Goal: Find specific page/section: Find specific page/section

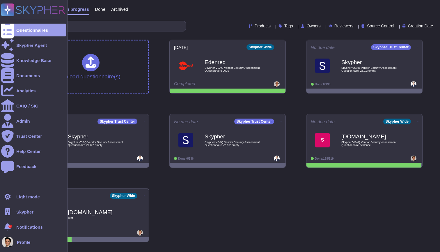
click at [27, 209] on span "Skypher" at bounding box center [24, 211] width 17 height 4
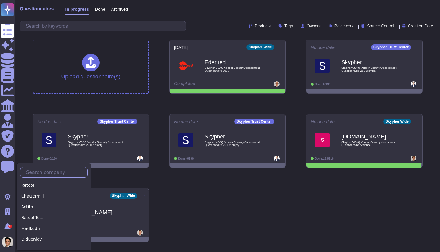
click at [42, 172] on input "text" at bounding box center [55, 172] width 64 height 10
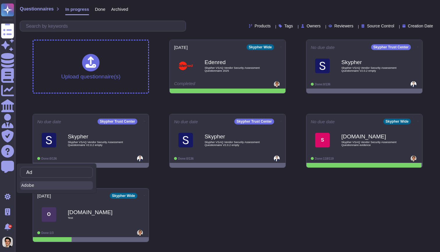
type input "Ad"
click at [42, 184] on div "Adobe" at bounding box center [56, 185] width 73 height 8
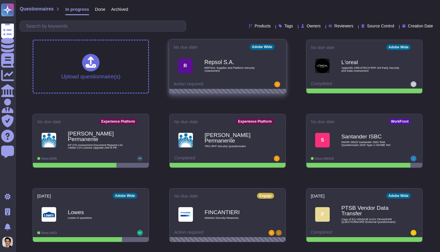
click at [215, 70] on span "REPSOL Supplier and Platform Security Assessment" at bounding box center [233, 69] width 59 height 6
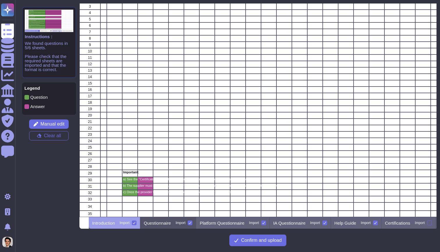
scroll to position [25, 0]
click at [184, 225] on div "Questionnaire Import" at bounding box center [168, 223] width 56 height 12
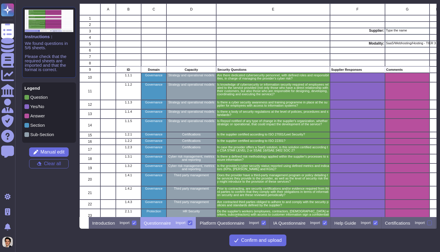
scroll to position [13, 0]
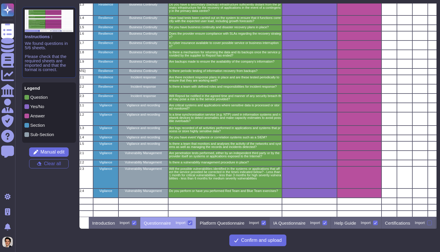
click at [238, 220] on p "Platform Questionnaire" at bounding box center [221, 222] width 44 height 4
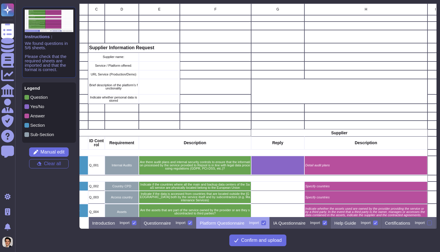
scroll to position [0, 62]
click at [308, 226] on div "IA Questionnaire Import" at bounding box center [300, 223] width 61 height 12
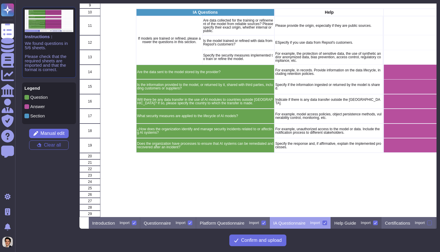
scroll to position [71, 0]
click at [345, 220] on p "Help Guide" at bounding box center [345, 222] width 22 height 4
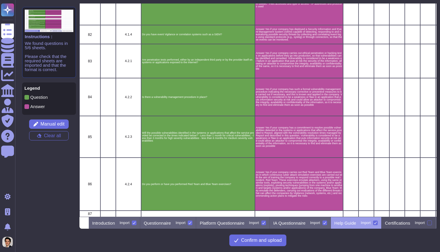
scroll to position [0, 0]
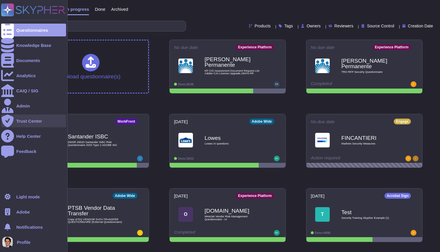
click at [20, 119] on div "Trust Center" at bounding box center [29, 121] width 26 height 4
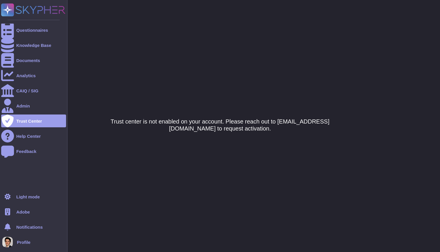
click at [6, 214] on icon at bounding box center [7, 211] width 5 height 7
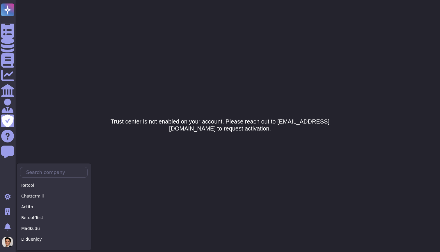
click at [42, 166] on div "Retool Chattermill Actito Retool-Test Madkudu Diduenjoy Algoan Pitchy Skypher P…" at bounding box center [53, 206] width 75 height 87
click at [42, 170] on input "text" at bounding box center [55, 172] width 64 height 10
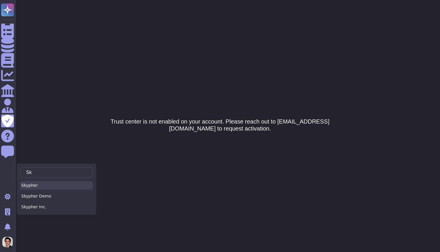
type input "Sk"
click at [44, 186] on div "Skypher" at bounding box center [56, 185] width 73 height 8
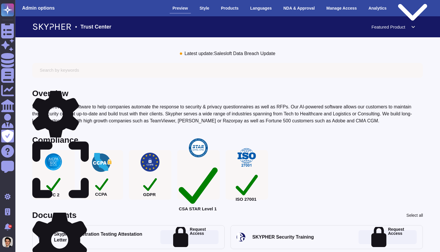
click at [84, 216] on icon at bounding box center [59, 239] width 55 height 55
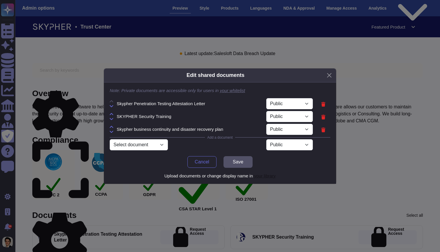
select select "PRIVATE"
click at [327, 77] on button "Close" at bounding box center [329, 75] width 9 height 9
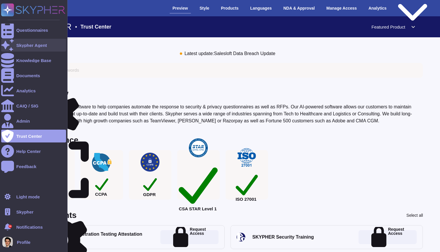
click at [45, 48] on div "Skypher Agent" at bounding box center [33, 45] width 65 height 13
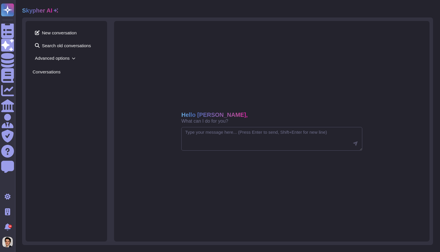
click at [62, 57] on span "Advanced options" at bounding box center [66, 58] width 67 height 9
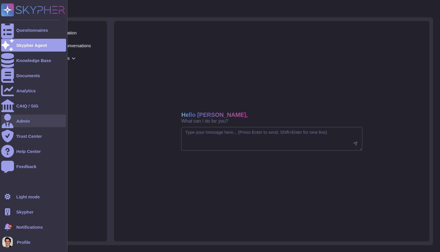
click at [4, 118] on icon at bounding box center [7, 120] width 13 height 15
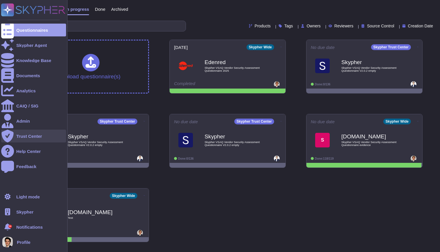
click at [34, 136] on div "Trust Center" at bounding box center [29, 136] width 26 height 4
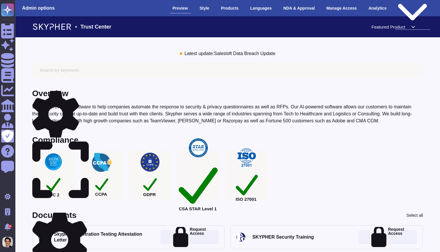
click at [418, 12] on div "Public version" at bounding box center [412, 8] width 35 height 43
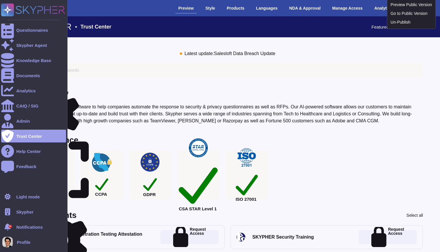
click at [24, 209] on span "Skypher" at bounding box center [24, 211] width 17 height 4
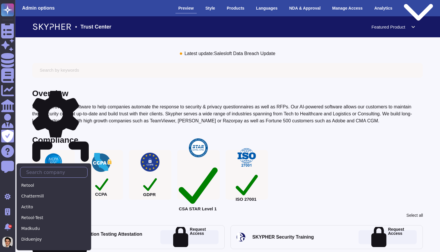
click at [41, 171] on input "text" at bounding box center [55, 172] width 64 height 10
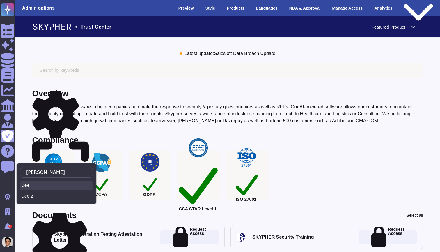
type input "Dee"
click at [36, 186] on div "Deel" at bounding box center [56, 185] width 73 height 8
